Goal: Transaction & Acquisition: Book appointment/travel/reservation

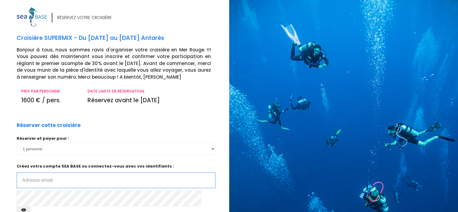
type input "pommierfr@wanadoo.fr"
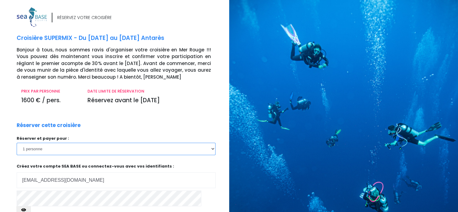
click at [213, 150] on select "1 personne 2 personnes 3 personnes 4 personnes" at bounding box center [116, 149] width 199 height 12
click at [17, 143] on select "1 personne 2 personnes 3 personnes 4 personnes" at bounding box center [116, 149] width 199 height 12
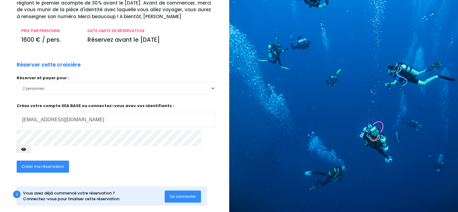
click at [31, 146] on button "button" at bounding box center [23, 149] width 15 height 7
click at [212, 89] on select "1 personne 2 personnes 3 personnes 4 personnes" at bounding box center [116, 88] width 199 height 12
click at [17, 82] on select "1 personne 2 personnes 3 personnes 4 personnes" at bounding box center [116, 88] width 199 height 12
click at [211, 88] on select "1 personne 2 personnes 3 personnes 4 personnes" at bounding box center [116, 88] width 199 height 12
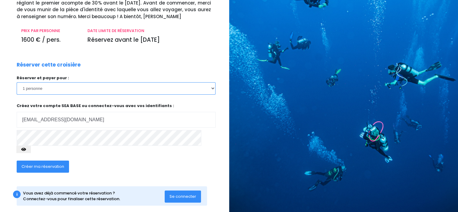
select select "2"
click at [17, 82] on select "1 personne 2 personnes 3 personnes 4 personnes" at bounding box center [116, 88] width 199 height 12
click at [26, 150] on icon "button" at bounding box center [23, 150] width 5 height 0
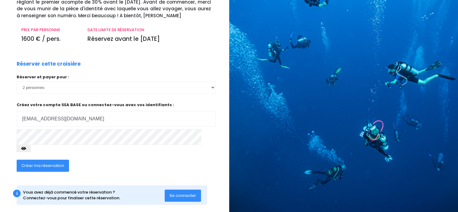
click at [48, 163] on span "Créer ma réservation" at bounding box center [42, 166] width 43 height 6
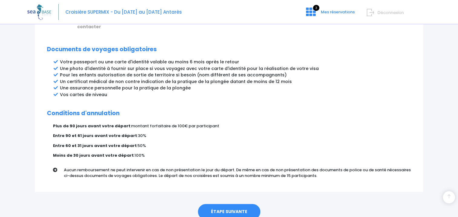
scroll to position [330, 0]
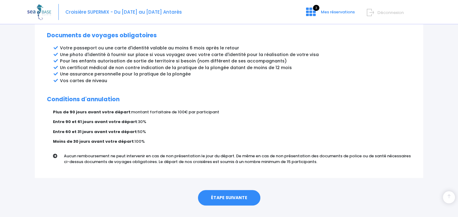
click at [221, 190] on link "ÉTAPE SUIVANTE" at bounding box center [229, 198] width 62 height 16
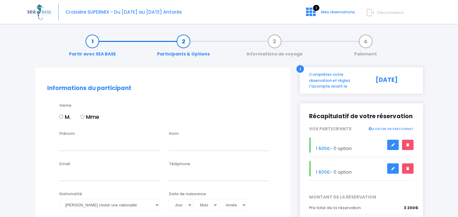
click at [61, 115] on input "M." at bounding box center [61, 116] width 4 height 4
radio input "true"
click at [68, 153] on div "Prénom Nom" at bounding box center [163, 142] width 240 height 24
click at [69, 148] on input "Prénom" at bounding box center [109, 144] width 100 height 12
type input "Franck"
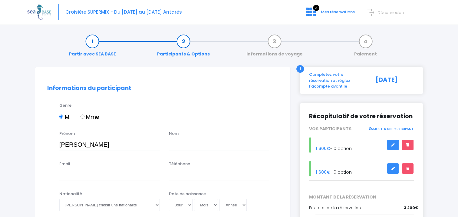
click at [197, 138] on div "Nom" at bounding box center [219, 140] width 110 height 20
click at [196, 149] on input "text" at bounding box center [219, 144] width 100 height 12
type input "POMMIER"
click at [85, 179] on input "Email" at bounding box center [109, 175] width 100 height 12
type input "pommierfr@wanadoo.fr"
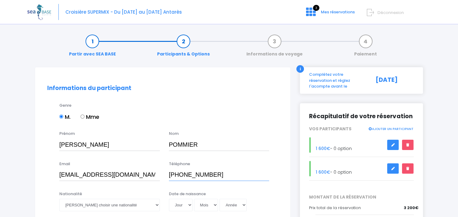
click at [192, 175] on input "+33 6 83778490" at bounding box center [219, 175] width 100 height 12
click at [202, 174] on input "+33 6 83 778490" at bounding box center [219, 175] width 100 height 12
click at [211, 174] on input "+33 6 83 77 8490" at bounding box center [219, 175] width 100 height 12
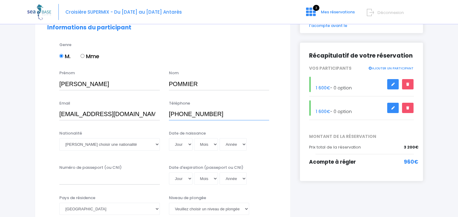
type input "+33 6 83 77 84 90"
click at [155, 143] on select "Veuillez choisir une nationalité Afghane Albanaise Algerienne Allemande America…" at bounding box center [109, 144] width 100 height 12
select select "Française"
click at [59, 138] on select "Veuillez choisir une nationalité Afghane Albanaise Algerienne Allemande America…" at bounding box center [109, 144] width 100 height 12
click at [188, 144] on select "Jour 01 02 03 04 05 06 07 08 09 10 11 12 13 14 15 16 17 18 19 20 21 22 23 24 25…" at bounding box center [181, 144] width 24 height 12
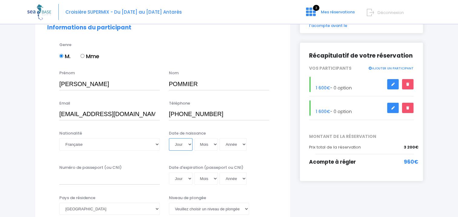
select select "05"
click at [169, 138] on select "Jour 01 02 03 04 05 06 07 08 09 10 11 12 13 14 15 16 17 18 19 20 21 22 23 24 25…" at bounding box center [181, 144] width 24 height 12
click at [215, 145] on select "Mois 01 02 03 04 05 06 07 08 09 10 11 12" at bounding box center [206, 144] width 24 height 12
select select "05"
click at [194, 138] on select "Mois 01 02 03 04 05 06 07 08 09 10 11 12" at bounding box center [206, 144] width 24 height 12
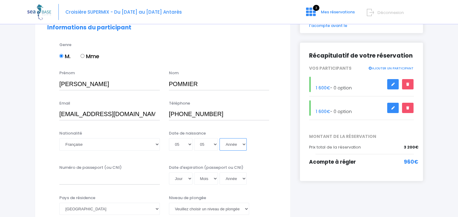
click at [244, 145] on select "Année 2045 2044 2043 2042 2041 2040 2039 2038 2037 2036 2035 2034 2033 2032 203…" at bounding box center [232, 144] width 27 height 12
select select "1966"
click at [219, 138] on select "Année 2045 2044 2043 2042 2041 2040 2039 2038 2037 2036 2035 2034 2033 2032 203…" at bounding box center [232, 144] width 27 height 12
type input "1966-05-05"
click at [86, 181] on input "Numéro de passeport (ou CNI)" at bounding box center [109, 178] width 100 height 12
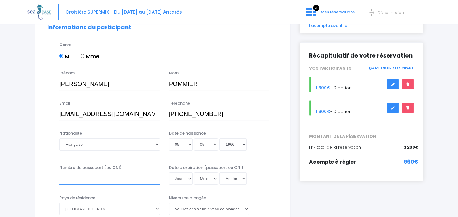
click at [63, 178] on input "Numéro de passeport (ou CNI)" at bounding box center [109, 178] width 100 height 12
type input "25DI61788"
click at [188, 176] on select "Jour 01 02 03 04 05 06 07 08 09 10 11 12 13 14 15 16 17 18 19 20 21 22 23 24 25…" at bounding box center [181, 178] width 24 height 12
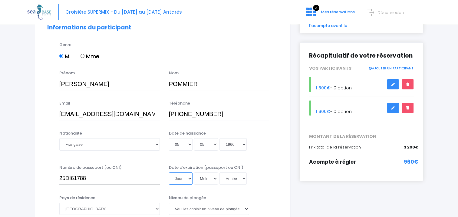
select select "02"
click at [169, 172] on select "Jour 01 02 03 04 05 06 07 08 09 10 11 12 13 14 15 16 17 18 19 20 21 22 23 24 25…" at bounding box center [181, 178] width 24 height 12
click at [216, 179] on select "Mois 01 02 03 04 05 06 07 08 09 10 11 12" at bounding box center [206, 178] width 24 height 12
select select "06"
click at [194, 172] on select "Mois 01 02 03 04 05 06 07 08 09 10 11 12" at bounding box center [206, 178] width 24 height 12
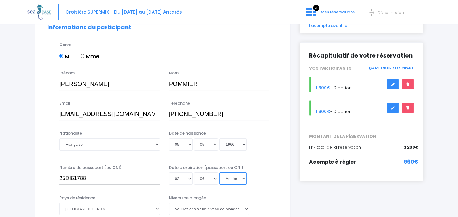
click at [245, 179] on select "Année 2045 2044 2043 2042 2041 2040 2039 2038 2037 2036 2035 2034 2033 2032 203…" at bounding box center [232, 178] width 27 height 12
select select "2035"
click at [219, 172] on select "Année 2045 2044 2043 2042 2041 2040 2039 2038 2037 2036 2035 2034 2033 2032 203…" at bounding box center [232, 178] width 27 height 12
type input "2035-06-02"
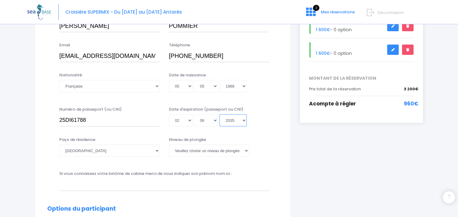
scroll to position [121, 0]
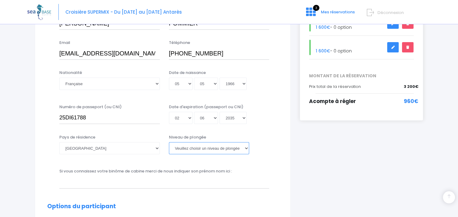
click at [245, 148] on select "Veuillez choisir un niveau de plongée Non plongeur Junior OW diver Adventure OW…" at bounding box center [209, 148] width 80 height 12
select select "N4"
click at [169, 142] on select "Veuillez choisir un niveau de plongée Non plongeur Junior OW diver Adventure OW…" at bounding box center [209, 148] width 80 height 12
click at [90, 184] on input "text" at bounding box center [164, 182] width 210 height 12
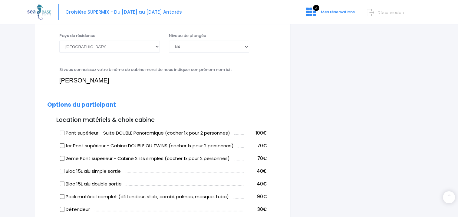
scroll to position [242, 0]
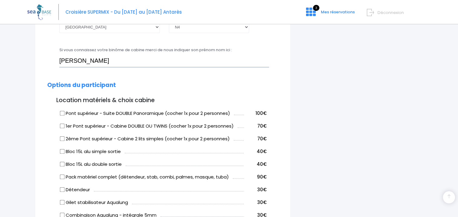
type input "Mathilde"
click at [61, 124] on input "1er Pont supérieur - Cabine DOUBLE OU TWINS (cocher 1x pour 2 personnes)" at bounding box center [62, 125] width 5 height 5
checkbox input "true"
click at [63, 163] on input "Bloc 15L alu double sortie" at bounding box center [62, 163] width 5 height 5
checkbox input "true"
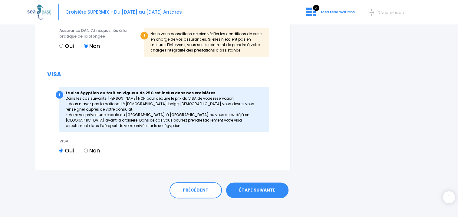
scroll to position [690, 0]
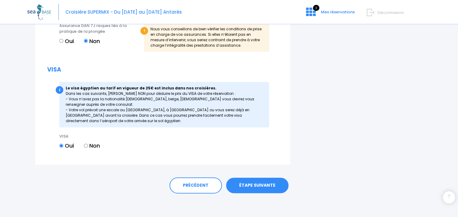
click at [252, 181] on link "ÉTAPE SUIVANTE" at bounding box center [257, 185] width 62 height 16
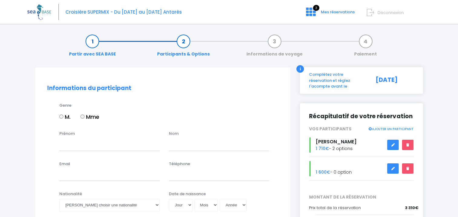
click at [83, 114] on input "Mme" at bounding box center [83, 116] width 4 height 4
radio input "true"
click at [73, 145] on input "Prénom" at bounding box center [109, 144] width 100 height 12
type input "Mathilde"
click at [194, 146] on input "text" at bounding box center [219, 144] width 100 height 12
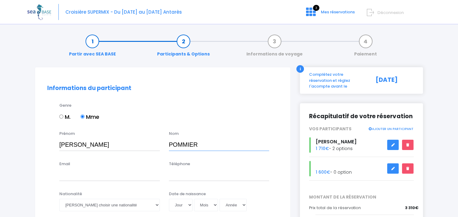
type input "POMMIER"
click at [70, 170] on input "Email" at bounding box center [109, 175] width 100 height 12
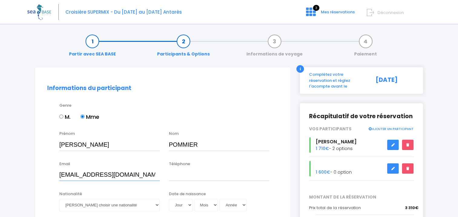
type input "mathilde.pommier.13@gmail.com"
click at [195, 174] on input "Téléphone" at bounding box center [219, 175] width 100 height 12
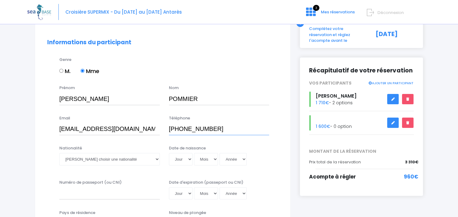
scroll to position [91, 0]
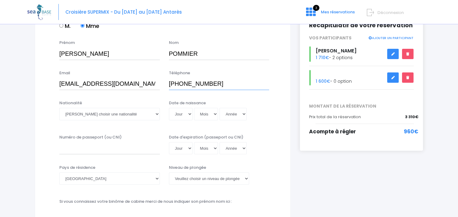
type input "+33 7 85 57 45 72"
click at [156, 113] on select "Veuillez choisir une nationalité Afghane Albanaise Algerienne Allemande America…" at bounding box center [109, 114] width 100 height 12
select select "Française"
click at [59, 108] on select "Veuillez choisir une nationalité Afghane Albanaise Algerienne Allemande America…" at bounding box center [109, 114] width 100 height 12
click at [189, 112] on select "Jour 01 02 03 04 05 06 07 08 09 10 11 12 13 14 15 16 17 18 19 20 21 22 23 24 25…" at bounding box center [181, 114] width 24 height 12
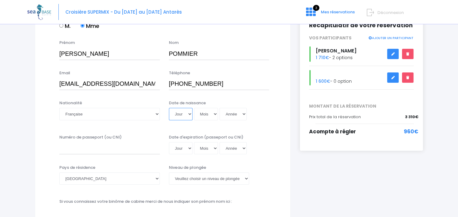
select select "13"
click at [169, 108] on select "Jour 01 02 03 04 05 06 07 08 09 10 11 12 13 14 15 16 17 18 19 20 21 22 23 24 25…" at bounding box center [181, 114] width 24 height 12
click at [215, 113] on select "Mois 01 02 03 04 05 06 07 08 09 10 11 12" at bounding box center [206, 114] width 24 height 12
select select "11"
click at [194, 108] on select "Mois 01 02 03 04 05 06 07 08 09 10 11 12" at bounding box center [206, 114] width 24 height 12
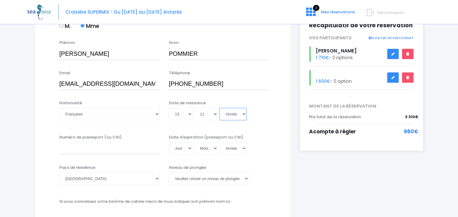
click at [244, 113] on select "Année 2045 2044 2043 2042 2041 2040 2039 2038 2037 2036 2035 2034 2033 2032 203…" at bounding box center [232, 114] width 27 height 12
select select "2000"
click at [219, 108] on select "Année 2045 2044 2043 2042 2041 2040 2039 2038 2037 2036 2035 2034 2033 2032 203…" at bounding box center [232, 114] width 27 height 12
type input "2000-11-13"
click at [91, 147] on input "Numéro de passeport (ou CNI)" at bounding box center [109, 148] width 100 height 12
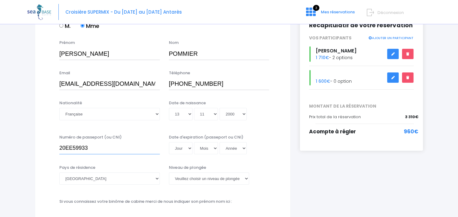
type input "20EE59933"
click at [189, 147] on select "Jour 01 02 03 04 05 06 07 08 09 10 11 12 13 14 15 16 17 18 19 20 21 22 23 24 25…" at bounding box center [181, 148] width 24 height 12
select select "22"
click at [169, 142] on select "Jour 01 02 03 04 05 06 07 08 09 10 11 12 13 14 15 16 17 18 19 20 21 22 23 24 25…" at bounding box center [181, 148] width 24 height 12
click at [216, 149] on select "Mois 01 02 03 04 05 06 07 08 09 10 11 12" at bounding box center [206, 148] width 24 height 12
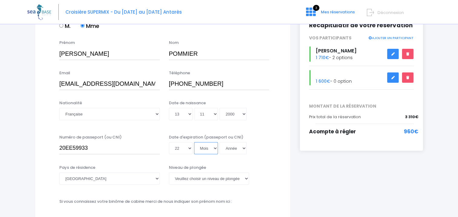
select select "12"
click at [194, 142] on select "Mois 01 02 03 04 05 06 07 08 09 10 11 12" at bounding box center [206, 148] width 24 height 12
click at [244, 148] on select "Année 2045 2044 2043 2042 2041 2040 2039 2038 2037 2036 2035 2034 2033 2032 203…" at bounding box center [232, 148] width 27 height 12
select select "2030"
click at [219, 142] on select "Année 2045 2044 2043 2042 2041 2040 2039 2038 2037 2036 2035 2034 2033 2032 203…" at bounding box center [232, 148] width 27 height 12
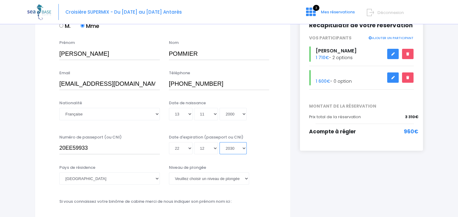
type input "2030-12-22"
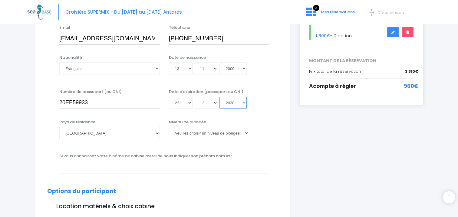
scroll to position [151, 0]
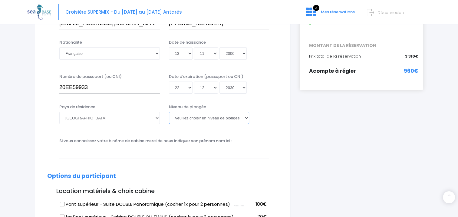
click at [245, 114] on select "Veuillez choisir un niveau de plongée Non plongeur Junior OW diver Adventure OW…" at bounding box center [209, 118] width 80 height 12
select select "N3"
click at [169, 112] on select "Veuillez choisir un niveau de plongée Non plongeur Junior OW diver Adventure OW…" at bounding box center [209, 118] width 80 height 12
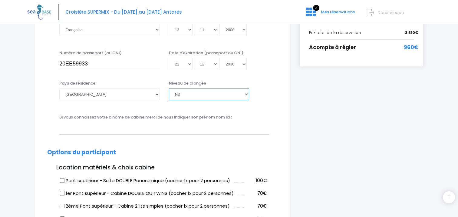
scroll to position [212, 0]
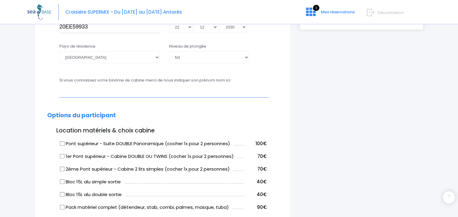
click at [71, 91] on input "text" at bounding box center [164, 91] width 210 height 12
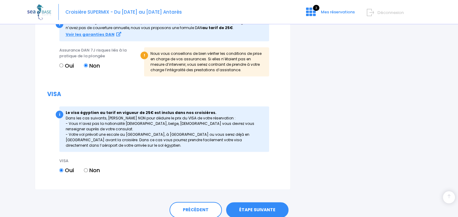
scroll to position [666, 0]
type input "Franck"
click at [255, 208] on link "ÉTAPE SUIVANTE" at bounding box center [257, 210] width 62 height 16
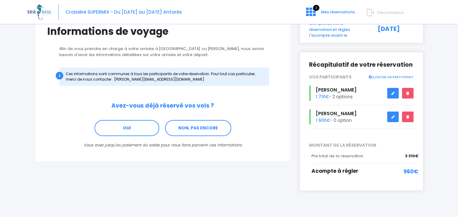
scroll to position [55, 0]
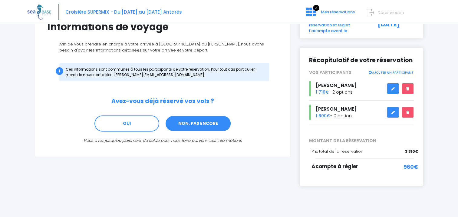
click at [203, 123] on link "NON, PAS ENCORE" at bounding box center [198, 123] width 66 height 16
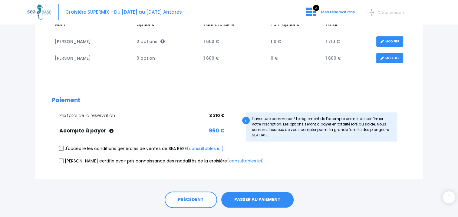
scroll to position [121, 0]
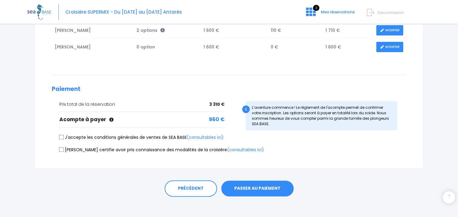
click at [60, 136] on input "J'accepte les conditions générales de ventes de SEA BASE (consultables ici)" at bounding box center [61, 137] width 5 height 5
checkbox input "true"
click at [60, 148] on input "[PERSON_NAME] certifie avoir pris connaissance des modalités de la croisière (c…" at bounding box center [61, 149] width 5 height 5
checkbox input "true"
click at [260, 188] on button "PASSER AU PAIEMENT" at bounding box center [257, 188] width 72 height 16
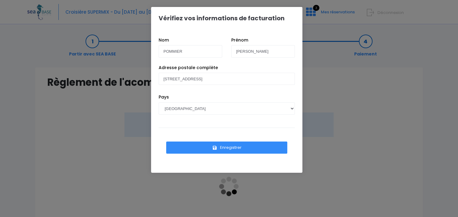
click at [230, 146] on button "Enregistrer" at bounding box center [226, 147] width 121 height 12
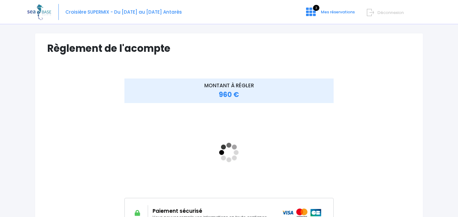
scroll to position [115, 0]
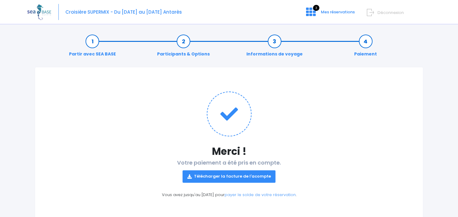
click at [240, 175] on link "Télécharger la facture de l'acompte" at bounding box center [228, 176] width 93 height 12
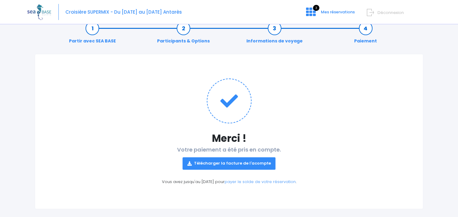
scroll to position [20, 0]
